Goal: Transaction & Acquisition: Book appointment/travel/reservation

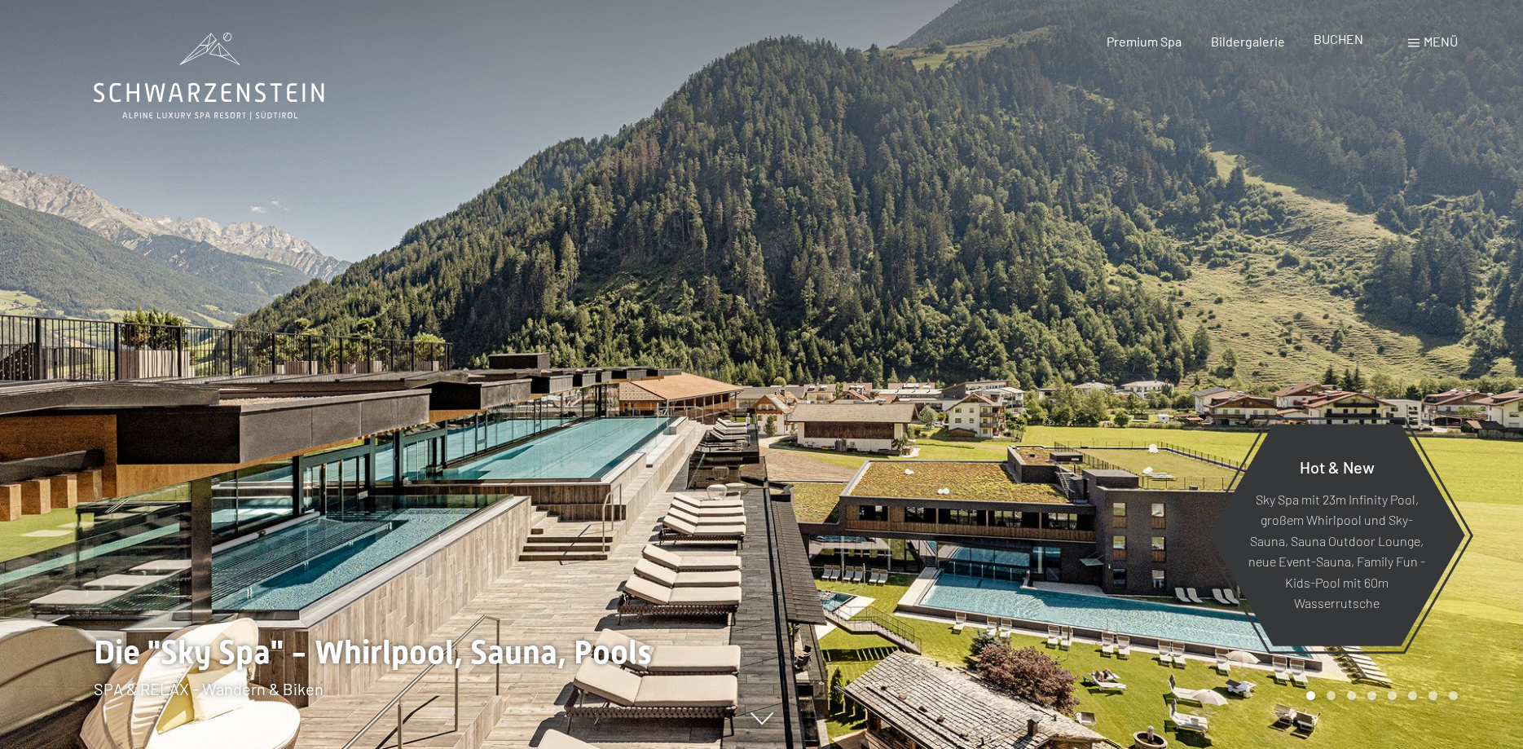
click at [1336, 43] on span "BUCHEN" at bounding box center [1339, 38] width 50 height 15
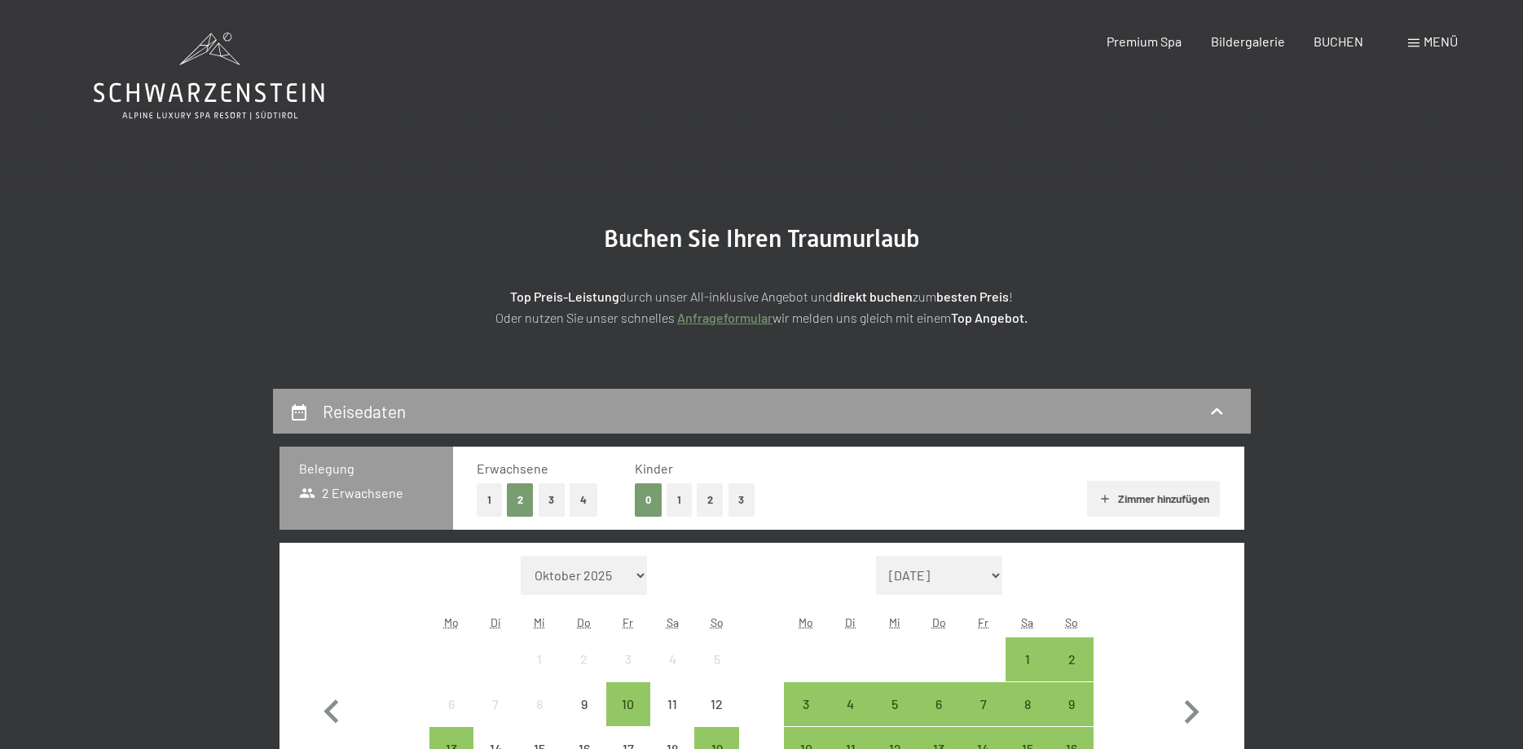
click at [709, 499] on button "2" at bounding box center [710, 499] width 27 height 33
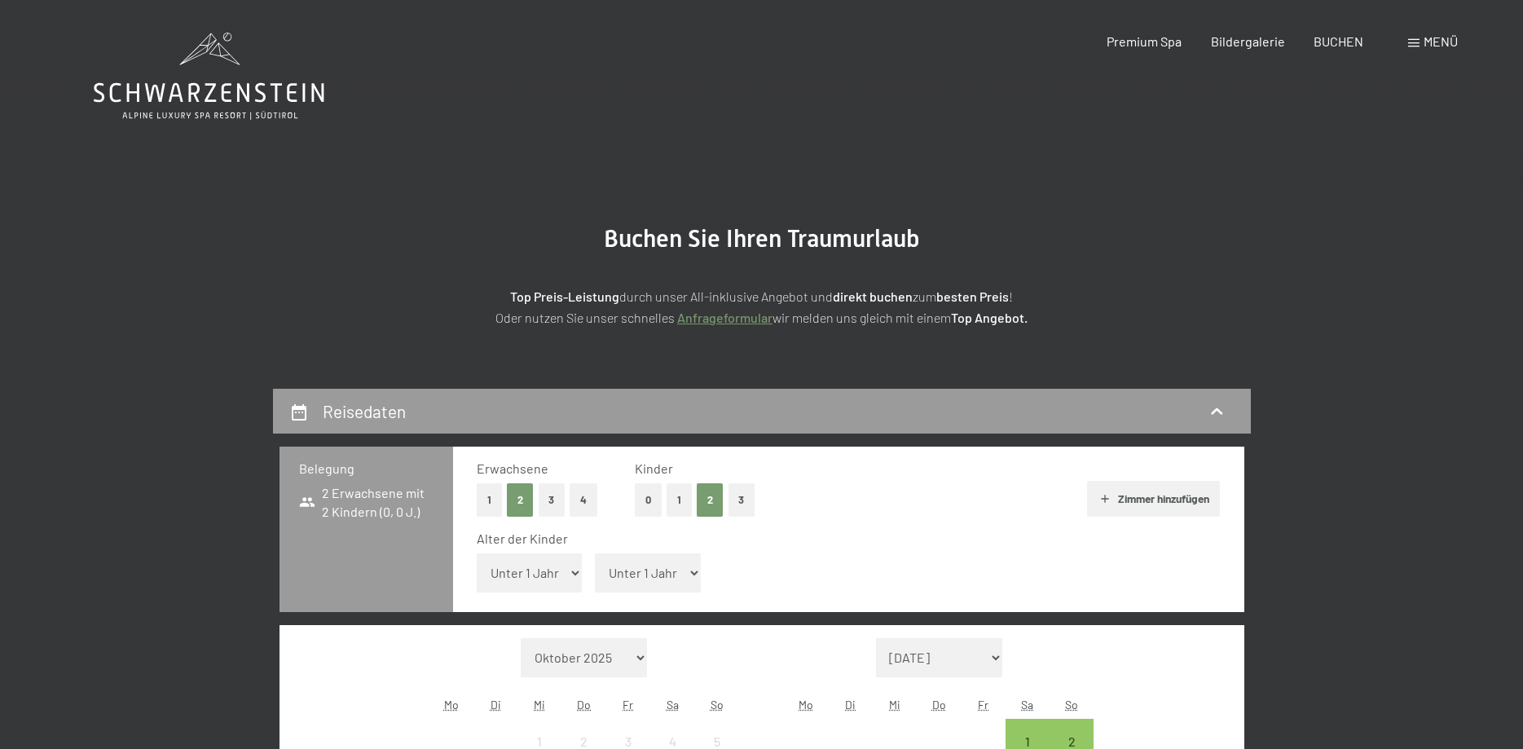
click at [477, 553] on select "Unter 1 Jahr 1 Jahr 2 Jahre 3 Jahre 4 Jahre 5 Jahre 6 Jahre 7 Jahre 8 Jahre 9 J…" at bounding box center [530, 572] width 106 height 39
select select "8"
click option "8 Jahre" at bounding box center [0, 0] width 0 height 0
click at [595, 553] on select "Unter 1 Jahr 1 Jahr 2 Jahre 3 Jahre 4 Jahre 5 Jahre 6 Jahre 7 Jahre 8 Jahre 9 J…" at bounding box center [648, 572] width 106 height 39
select select "11"
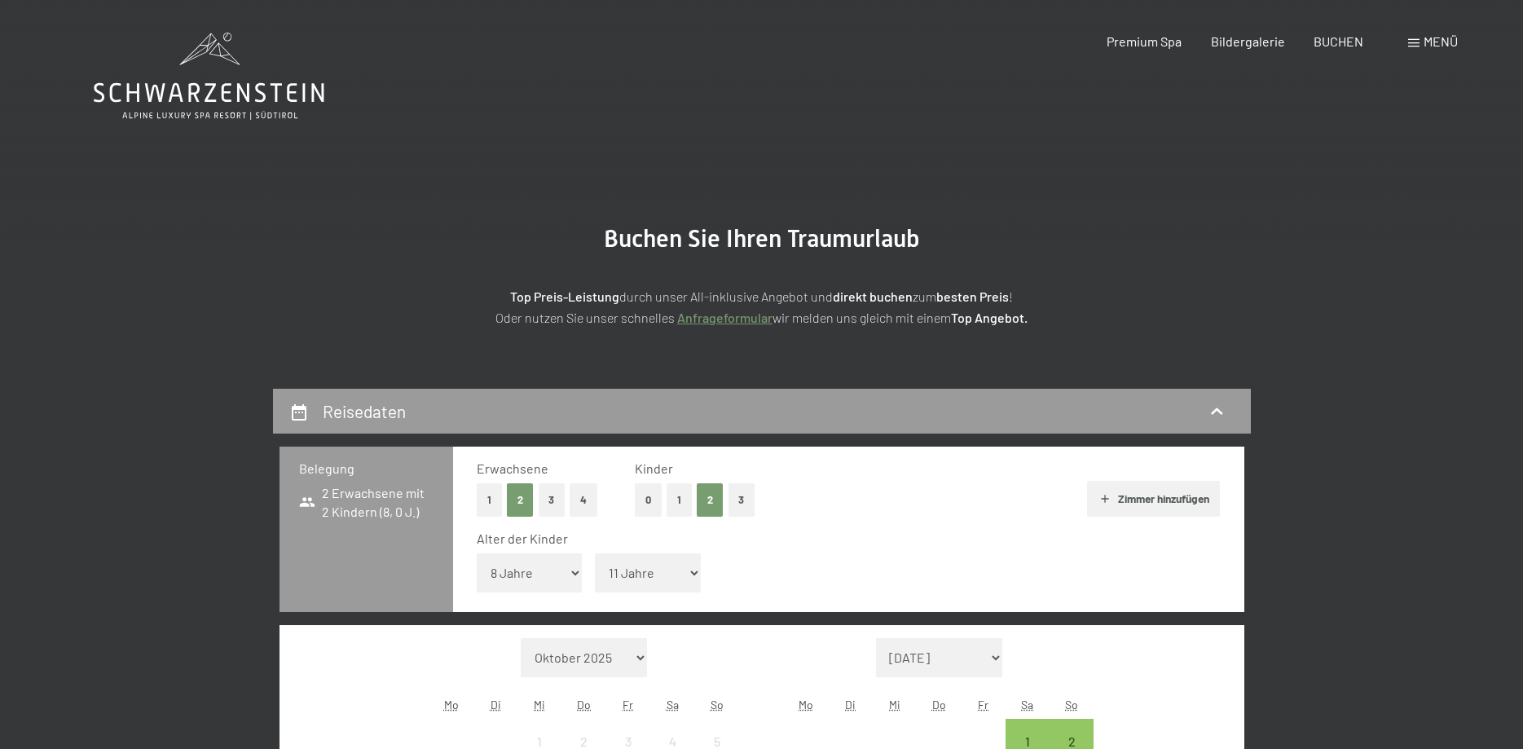
click option "11 Jahre" at bounding box center [0, 0] width 0 height 0
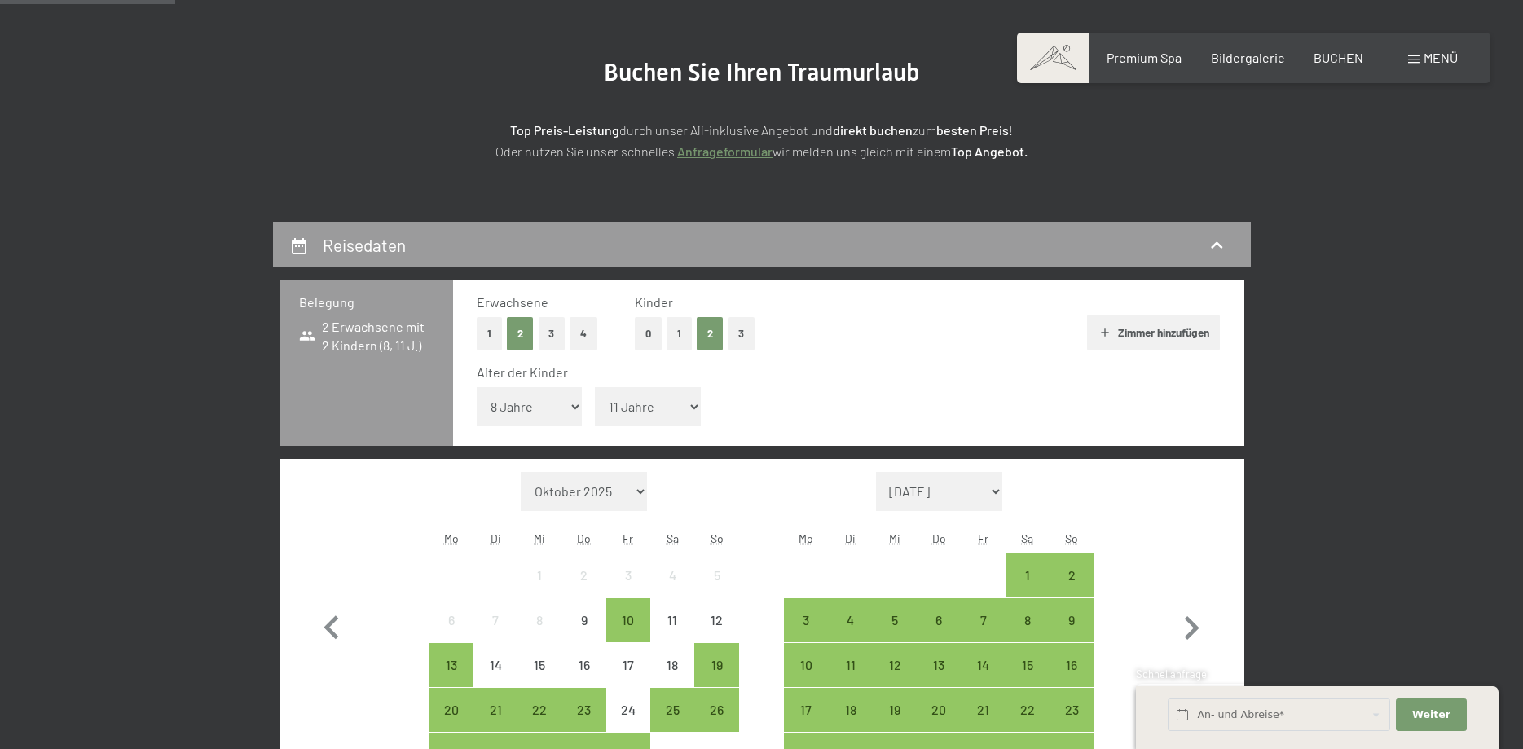
scroll to position [332, 0]
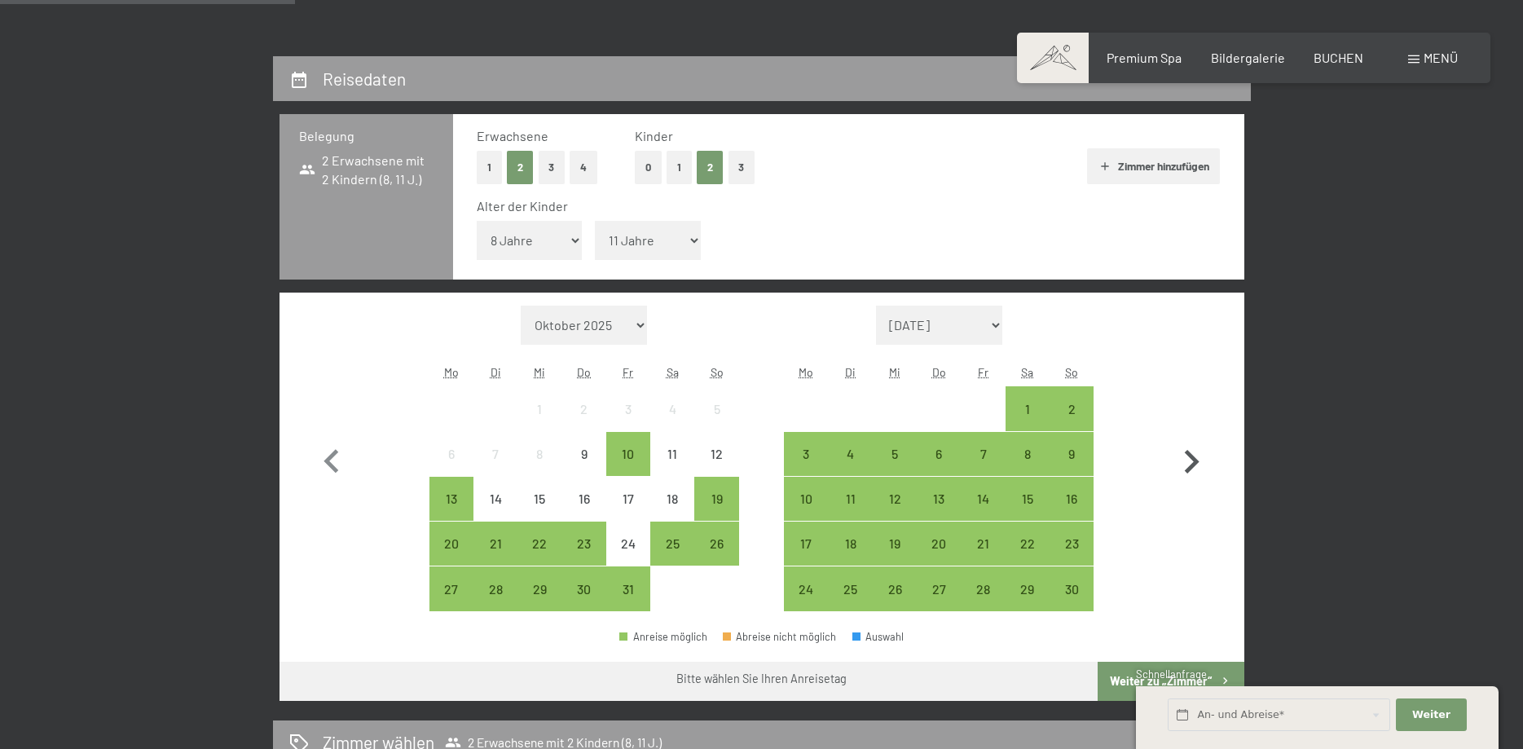
click at [1191, 459] on icon "button" at bounding box center [1192, 462] width 15 height 24
select select "2025-12-01"
select select "2026-01-01"
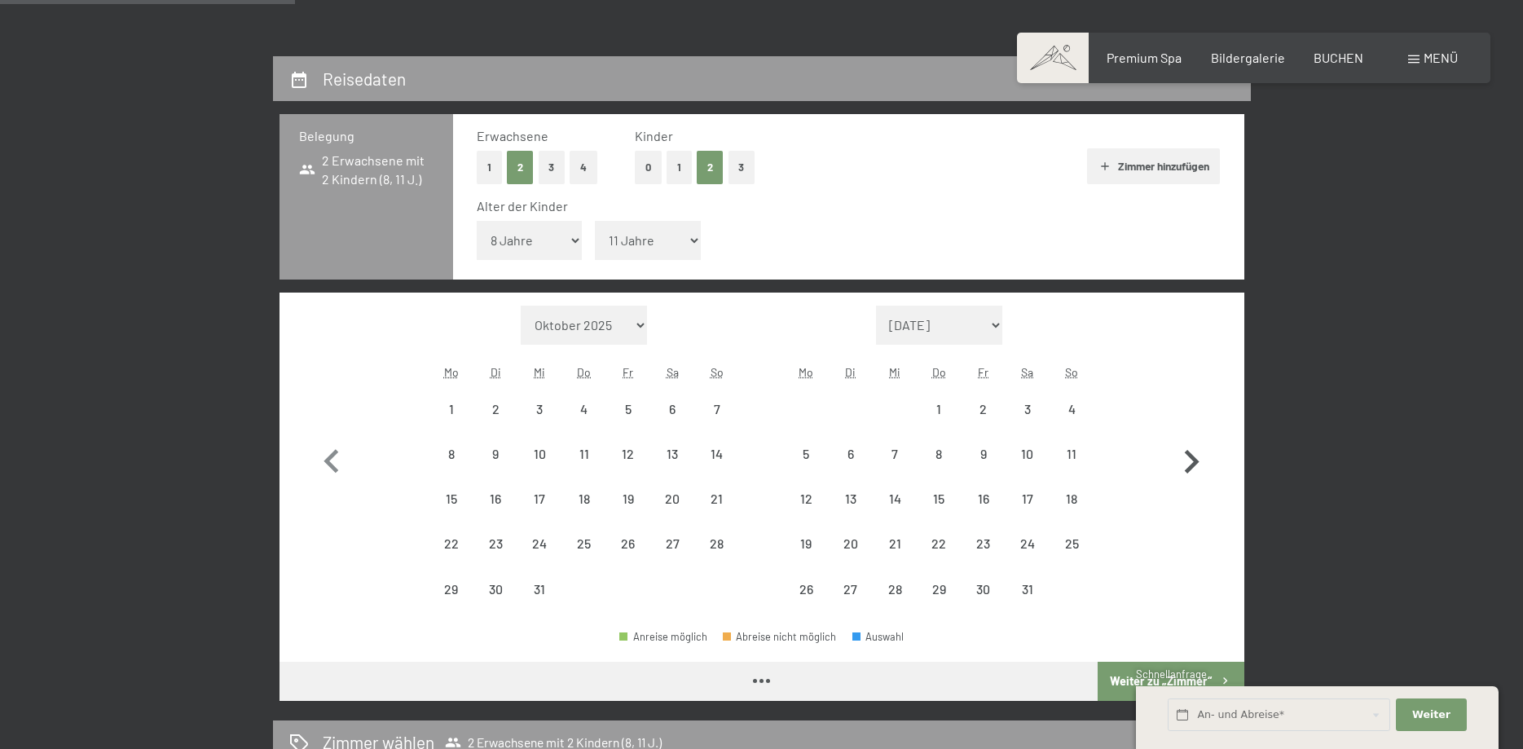
click at [1191, 459] on icon "button" at bounding box center [1192, 462] width 15 height 24
select select "2026-01-01"
select select "2026-02-01"
click at [1191, 458] on icon "button" at bounding box center [1192, 462] width 15 height 24
click at [1191, 458] on button "button" at bounding box center [1191, 459] width 47 height 306
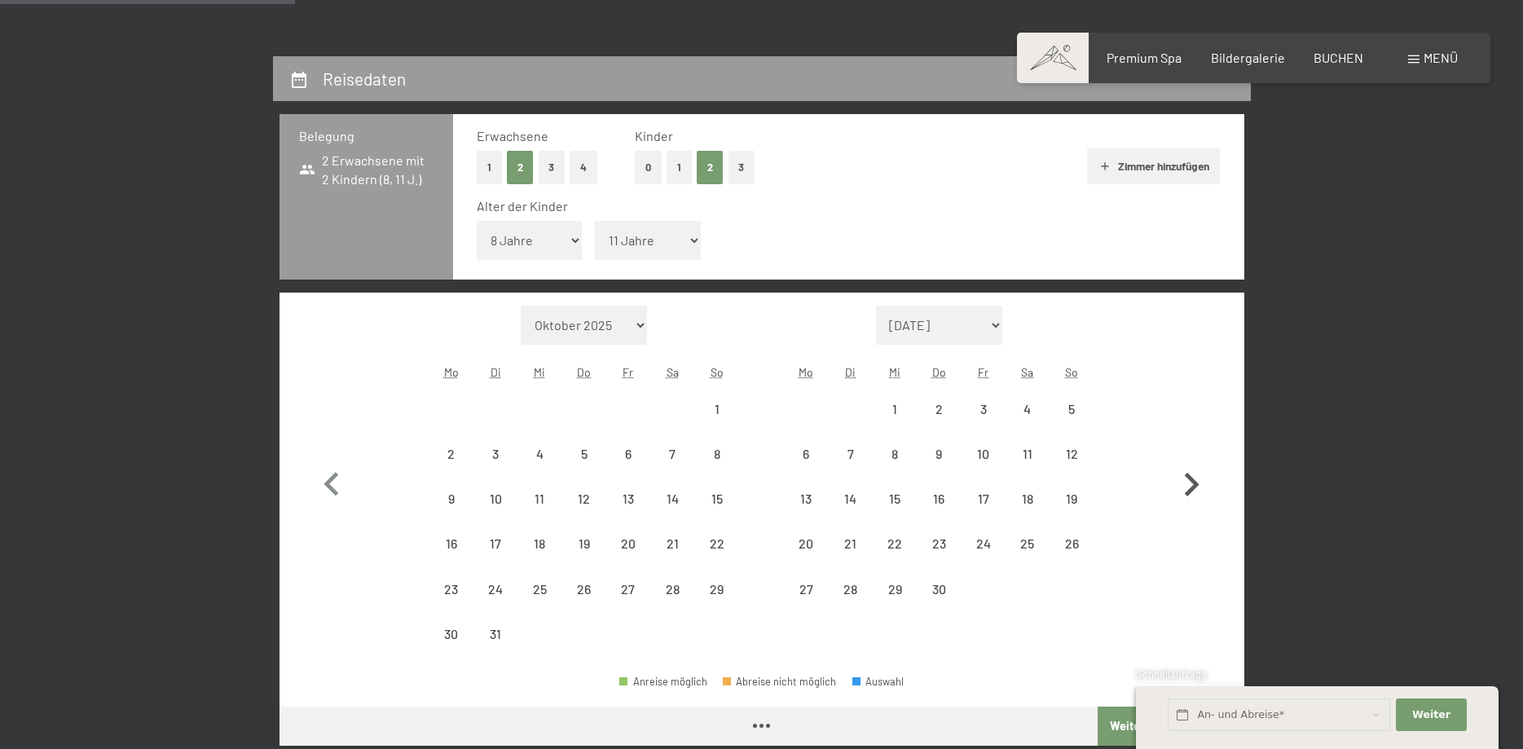
click at [1191, 457] on button "button" at bounding box center [1191, 481] width 47 height 351
click at [1191, 473] on icon "button" at bounding box center [1192, 485] width 15 height 24
select select "2026-05-01"
select select "2026-06-01"
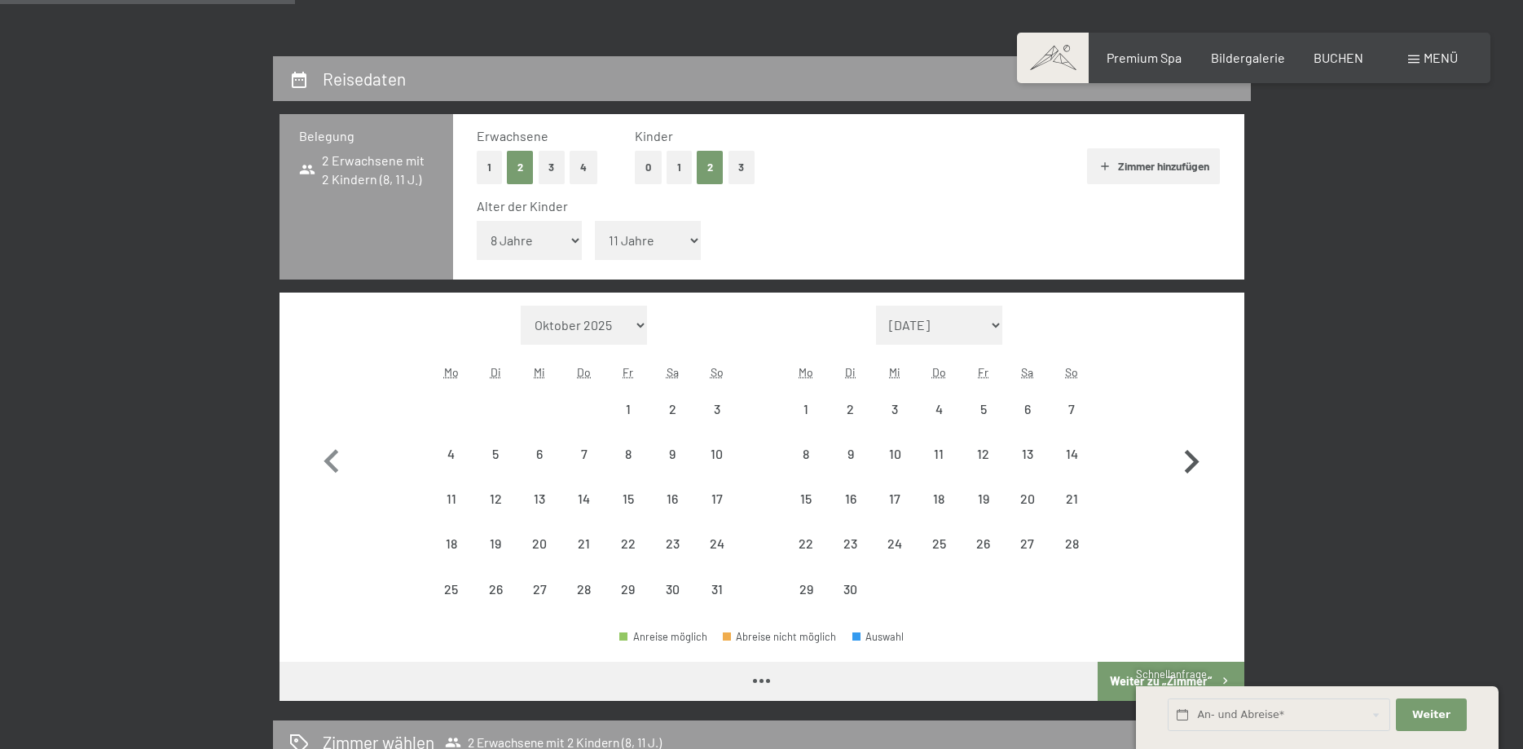
select select "2026-05-01"
select select "2026-06-01"
click at [1191, 457] on icon "button" at bounding box center [1192, 462] width 15 height 24
select select "2026-06-01"
select select "2026-07-01"
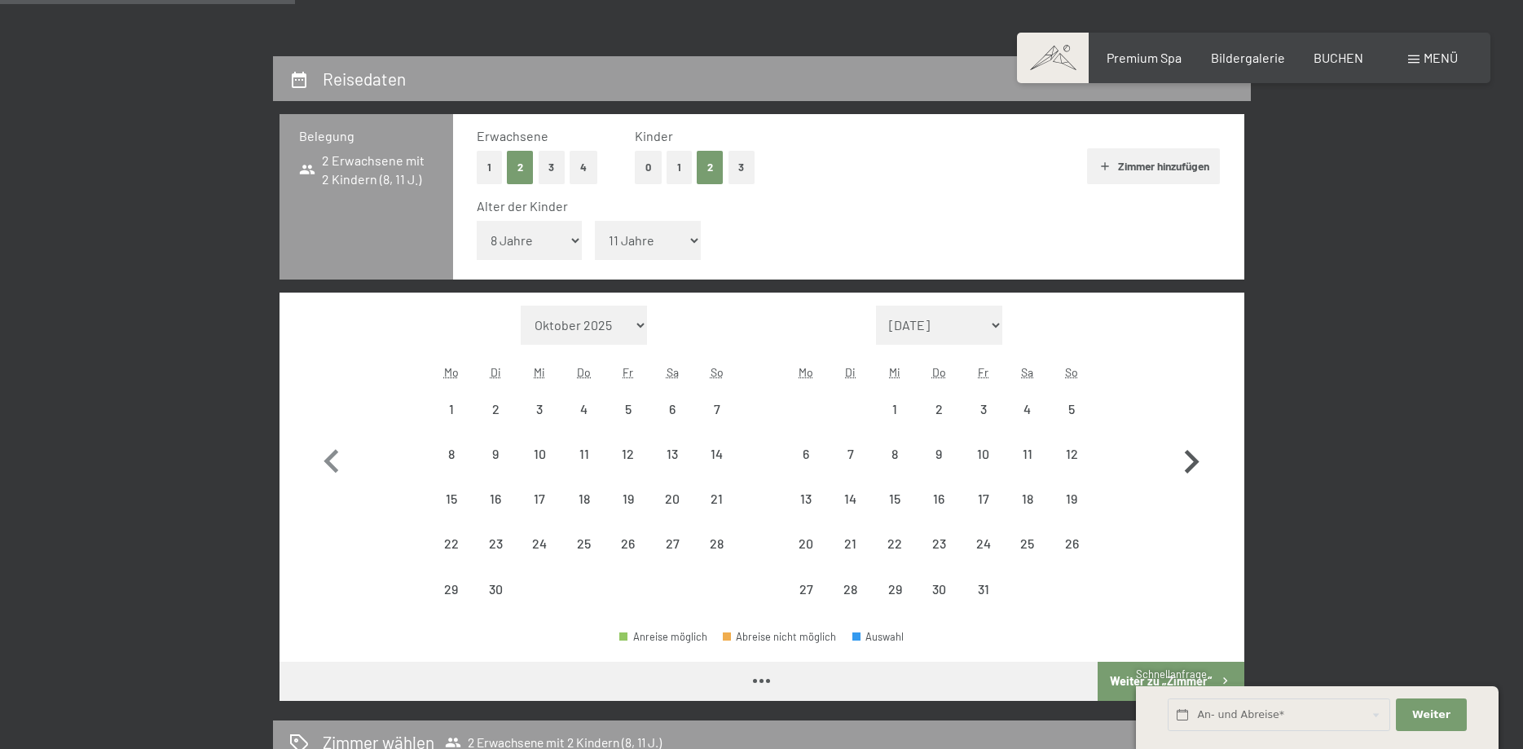
select select "2026-06-01"
select select "2026-07-01"
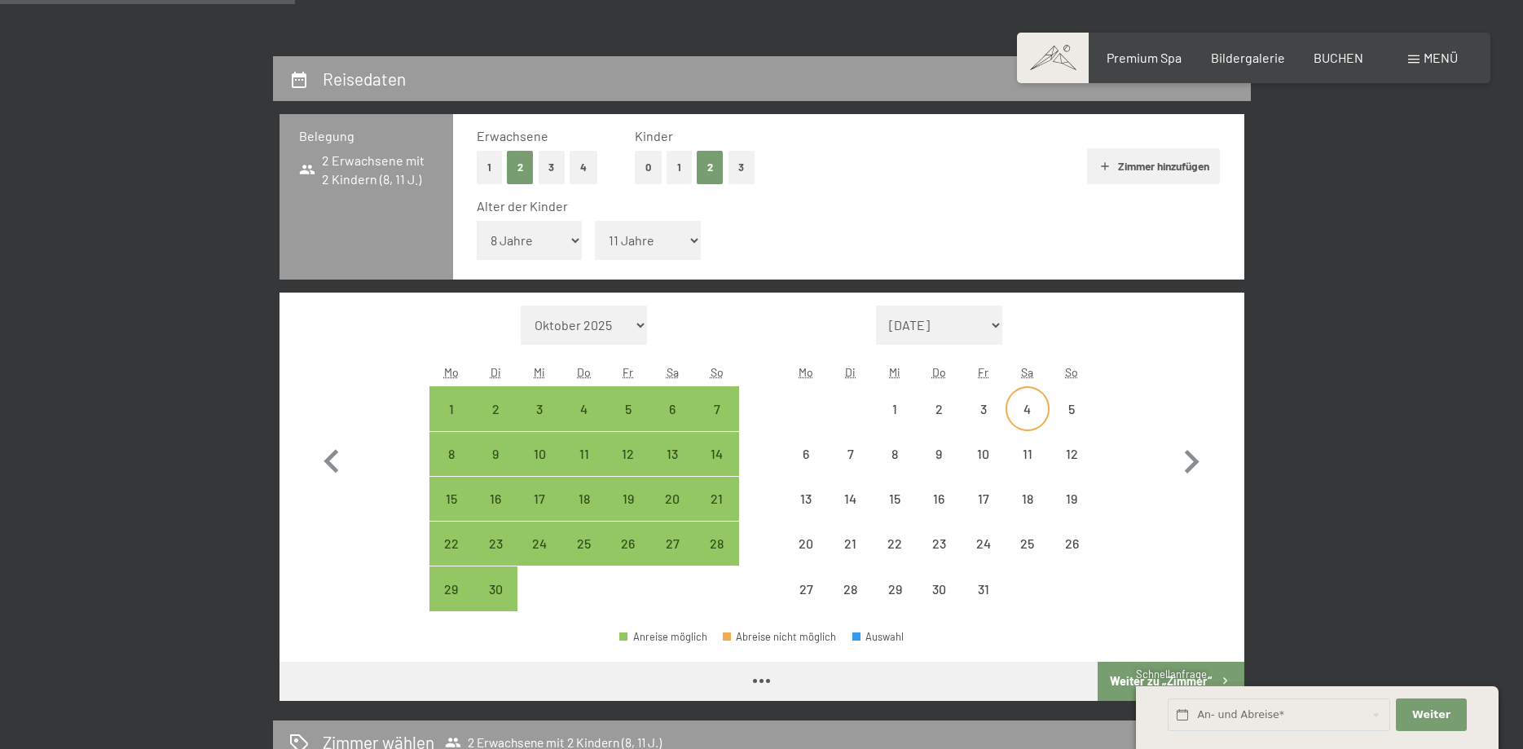
select select "2026-06-01"
select select "2026-07-01"
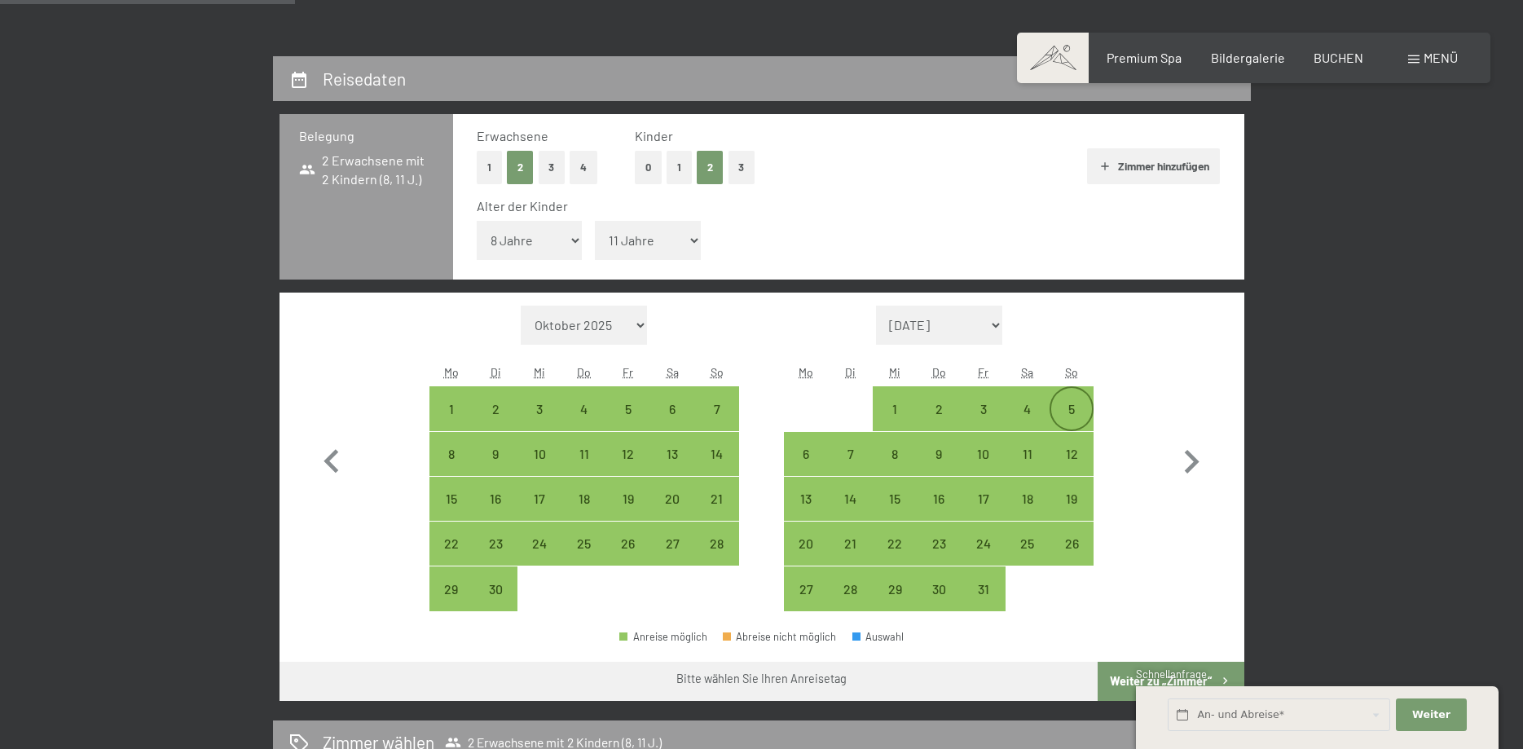
drag, startPoint x: 1069, startPoint y: 406, endPoint x: 1074, endPoint y: 423, distance: 17.8
click at [1070, 406] on div "5" at bounding box center [1071, 423] width 41 height 41
select select "2026-06-01"
select select "2026-07-01"
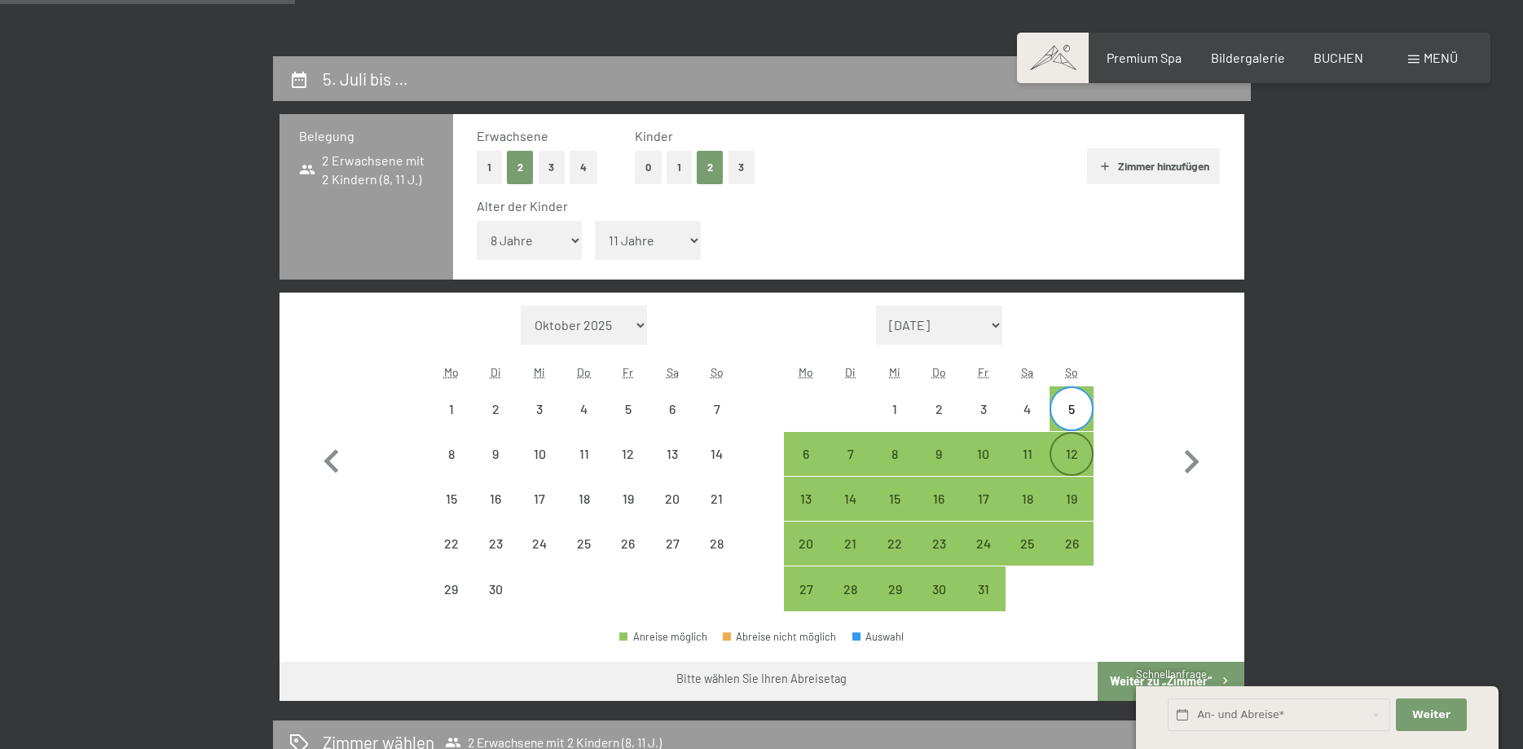
click at [1078, 448] on div "12" at bounding box center [1071, 467] width 41 height 41
select select "2026-06-01"
select select "2026-07-01"
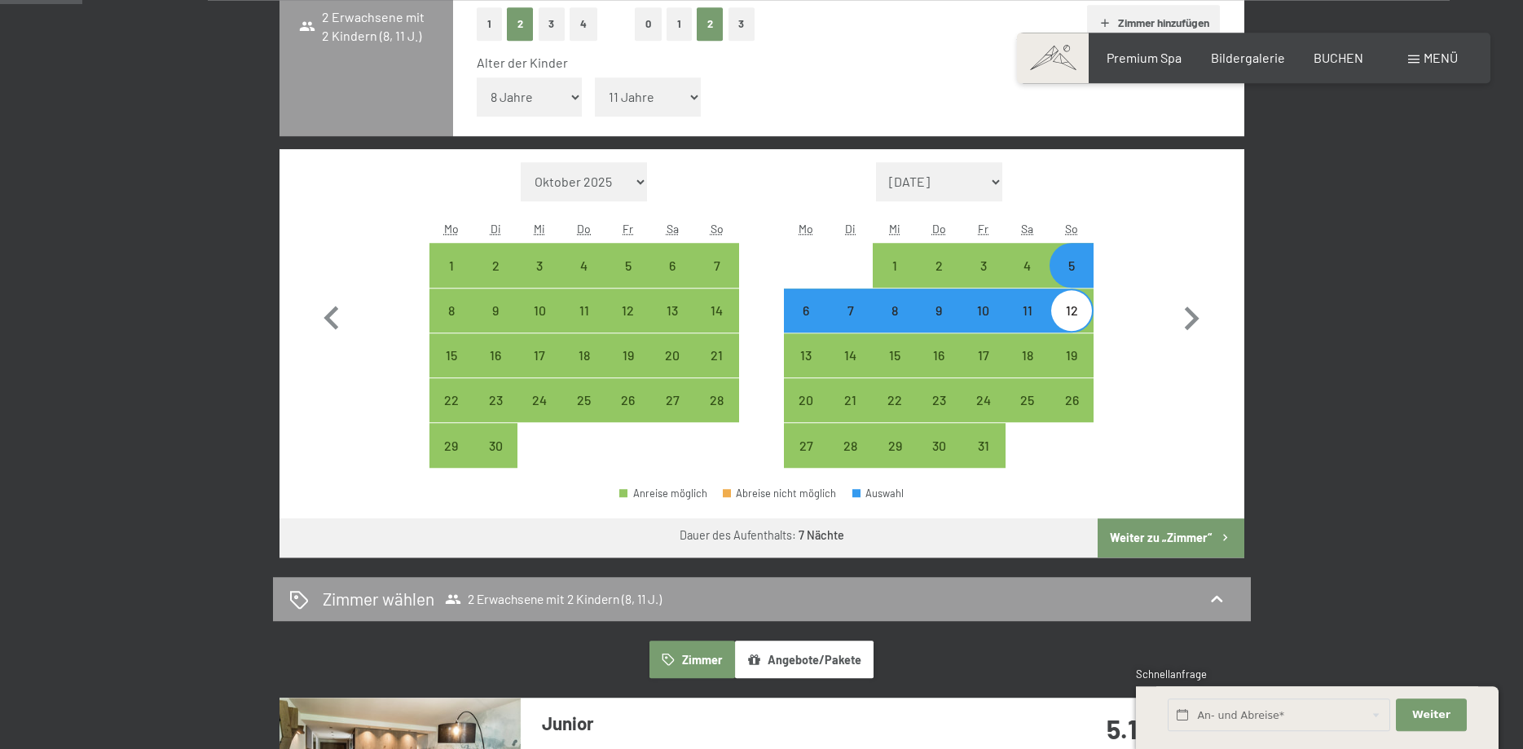
scroll to position [499, 0]
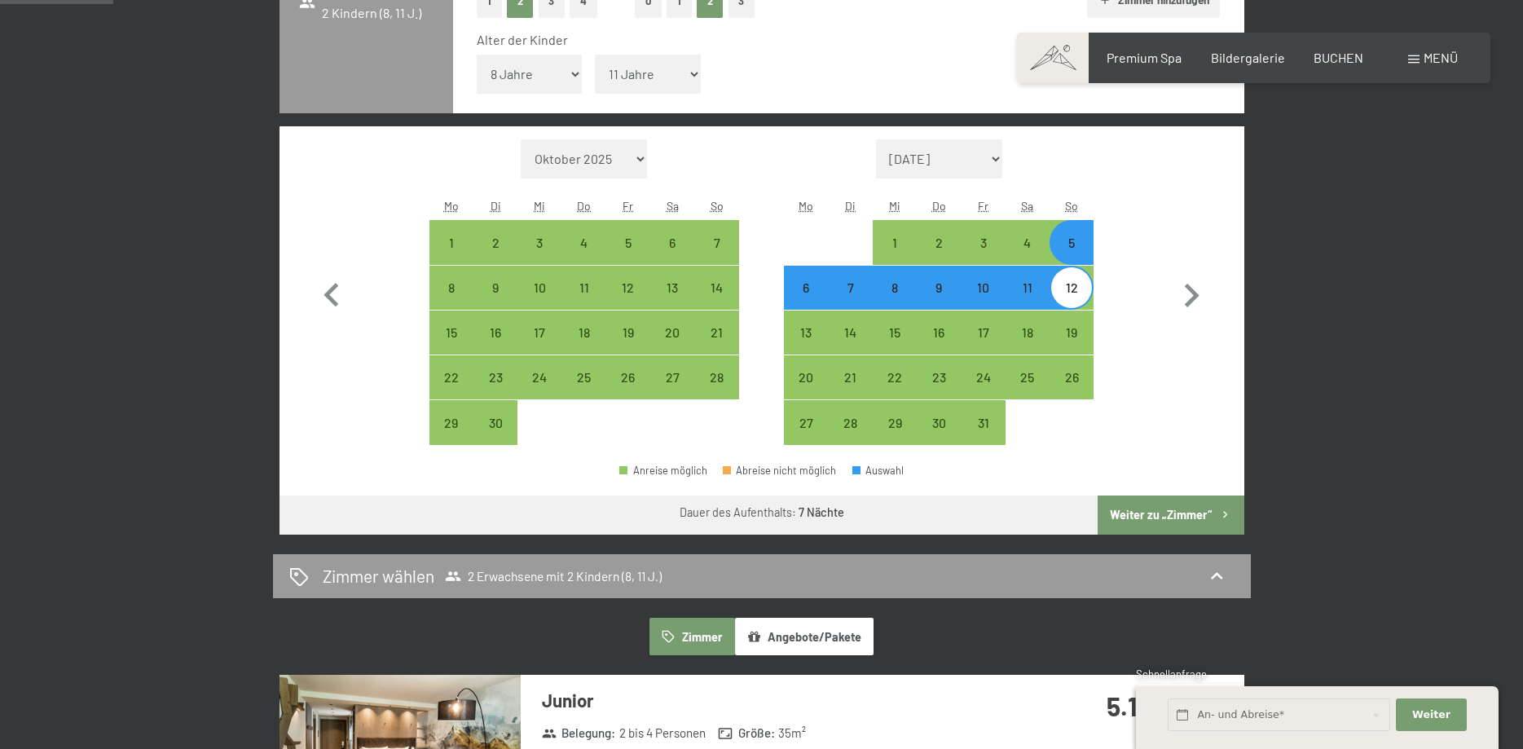
click at [1151, 509] on button "Weiter zu „Zimmer“" at bounding box center [1171, 514] width 146 height 39
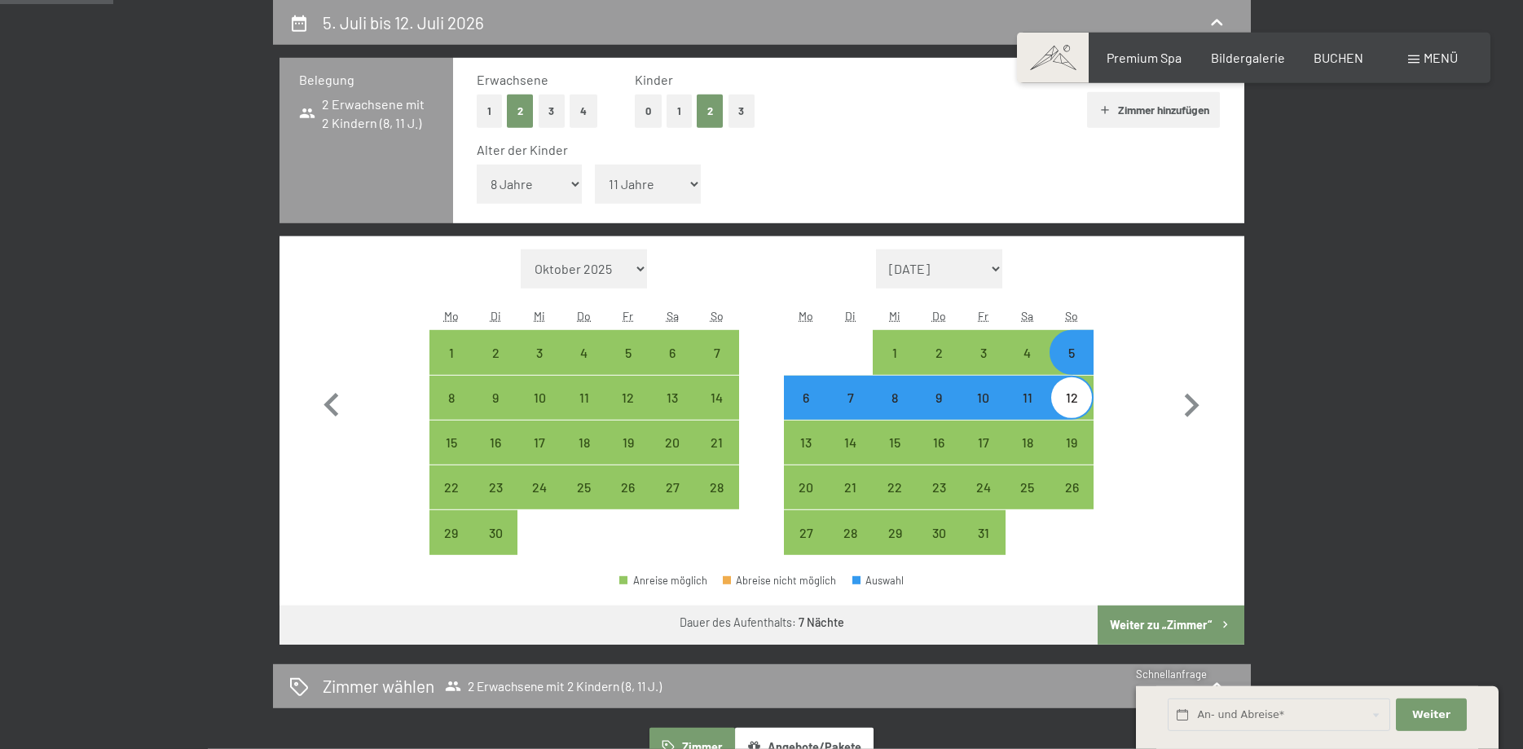
select select "2026-06-01"
select select "2026-07-01"
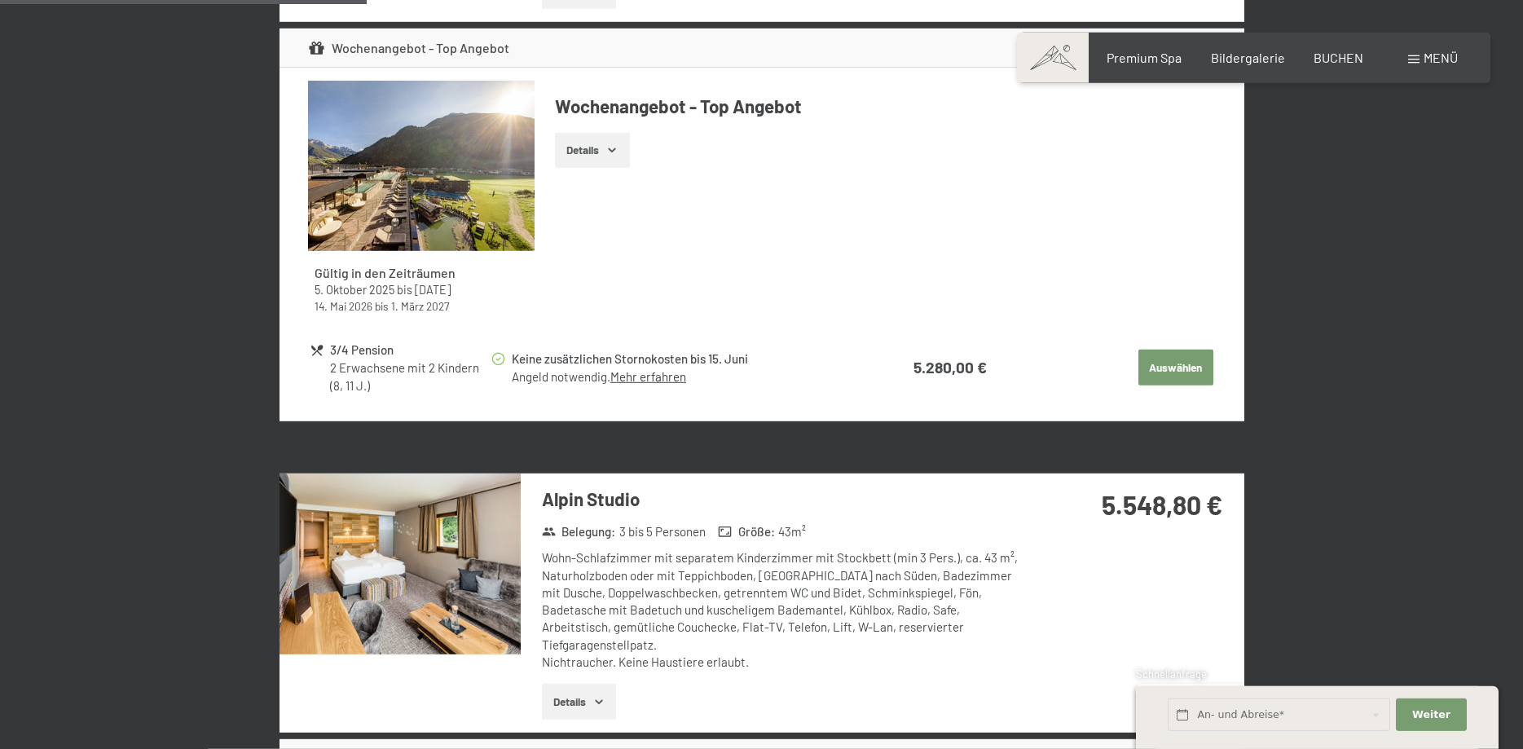
scroll to position [1054, 0]
